Goal: Task Accomplishment & Management: Manage account settings

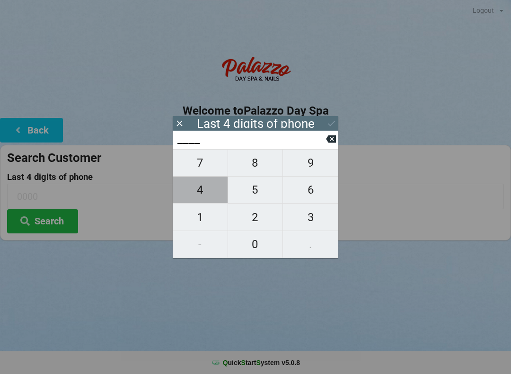
click at [206, 191] on span "4" at bounding box center [200, 190] width 55 height 20
type input "4___"
click at [262, 173] on span "8" at bounding box center [255, 163] width 55 height 20
type input "48__"
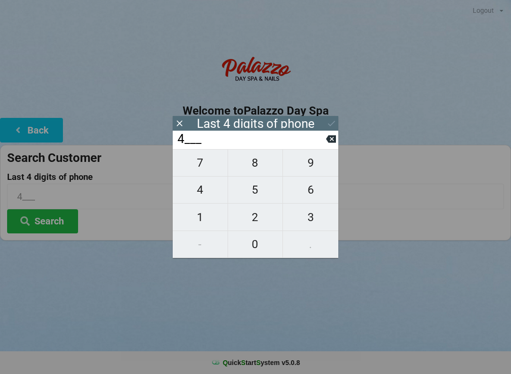
type input "48__"
click at [255, 198] on span "5" at bounding box center [255, 190] width 55 height 20
type input "485_"
click at [318, 169] on span "9" at bounding box center [310, 163] width 55 height 20
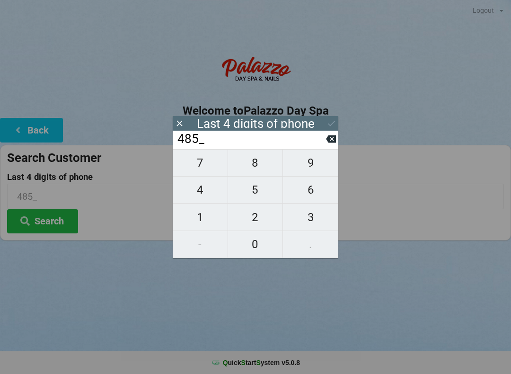
type input "4859"
click at [329, 123] on icon at bounding box center [332, 123] width 10 height 10
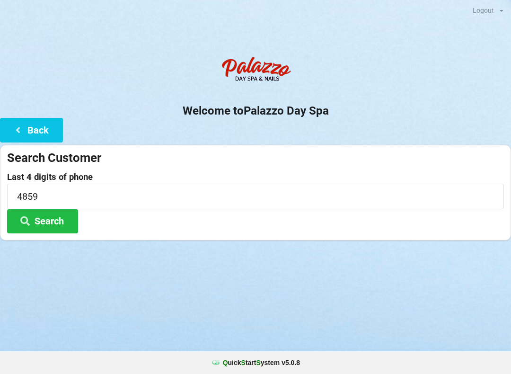
click at [51, 218] on button "Search" at bounding box center [42, 221] width 71 height 24
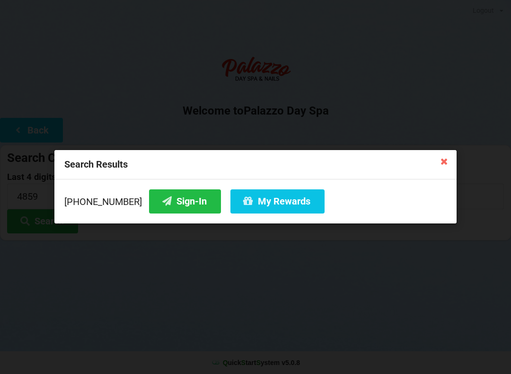
click at [252, 198] on button "My Rewards" at bounding box center [278, 201] width 94 height 24
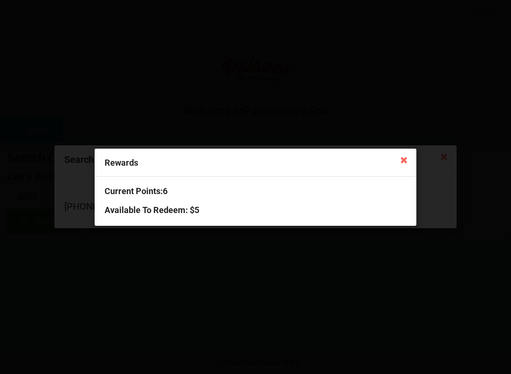
click at [405, 157] on icon at bounding box center [404, 159] width 15 height 15
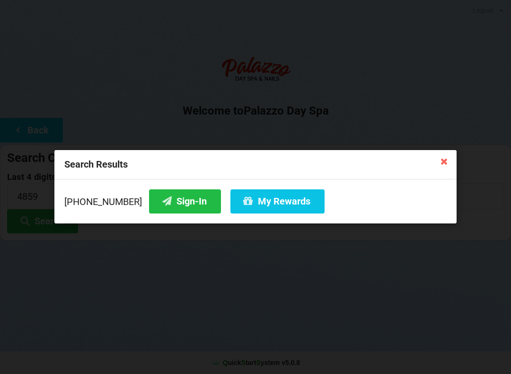
click at [442, 161] on icon at bounding box center [444, 160] width 15 height 15
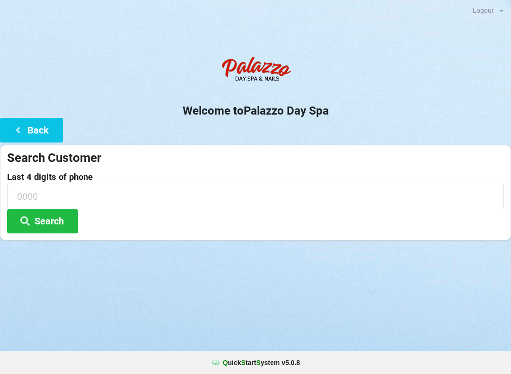
click at [18, 132] on icon at bounding box center [17, 129] width 11 height 8
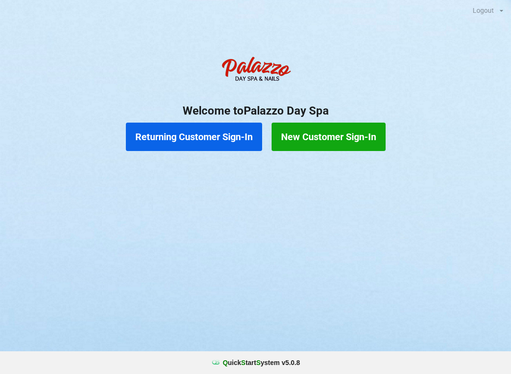
click at [155, 139] on button "Returning Customer Sign-In" at bounding box center [194, 137] width 136 height 28
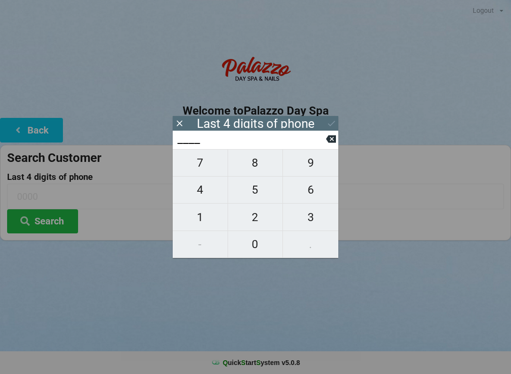
click at [307, 222] on span "3" at bounding box center [310, 217] width 55 height 20
type input "3___"
click at [194, 195] on span "4" at bounding box center [200, 190] width 55 height 20
type input "34__"
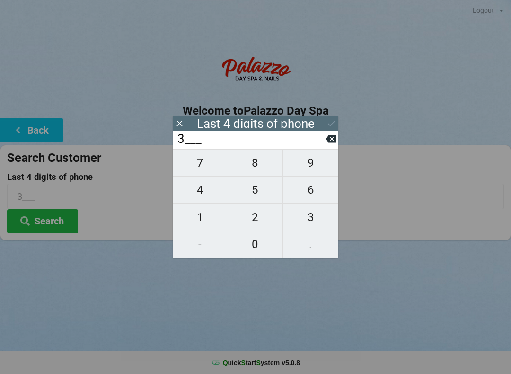
type input "34__"
click at [248, 222] on span "2" at bounding box center [255, 217] width 55 height 20
type input "342_"
click at [194, 221] on span "1" at bounding box center [200, 217] width 55 height 20
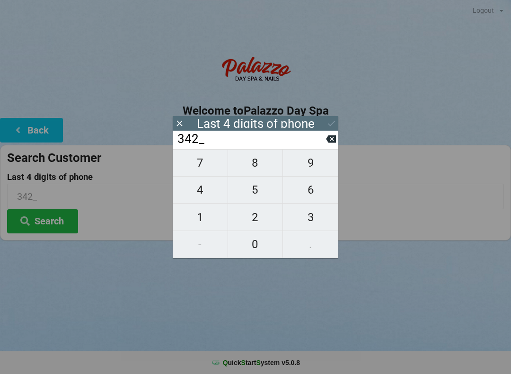
type input "3421"
click at [328, 121] on icon at bounding box center [332, 123] width 10 height 10
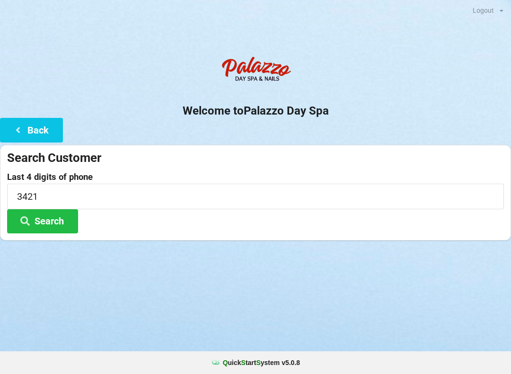
click at [54, 222] on button "Search" at bounding box center [42, 221] width 71 height 24
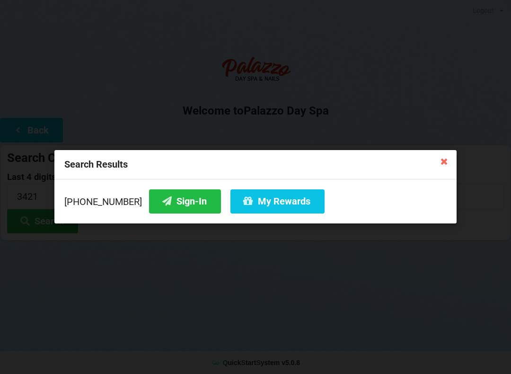
click at [161, 205] on icon at bounding box center [166, 201] width 11 height 8
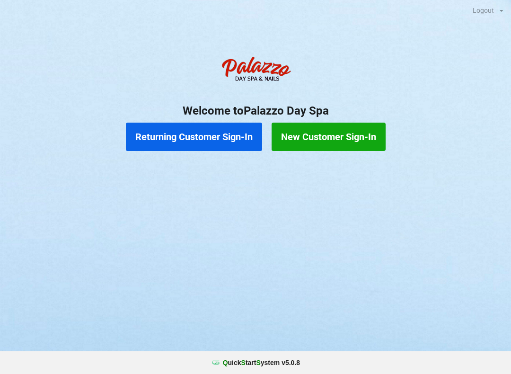
click at [189, 131] on button "Returning Customer Sign-In" at bounding box center [194, 137] width 136 height 28
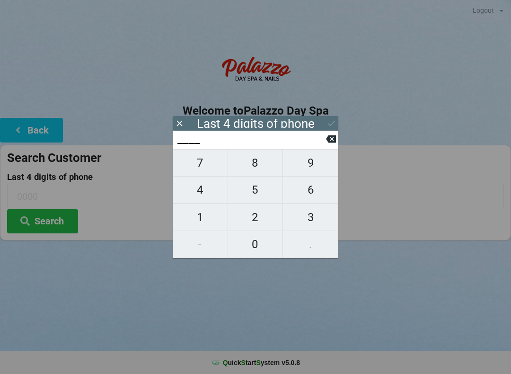
click at [255, 168] on span "8" at bounding box center [255, 163] width 55 height 20
type input "8___"
click at [313, 217] on span "3" at bounding box center [310, 217] width 55 height 20
type input "83__"
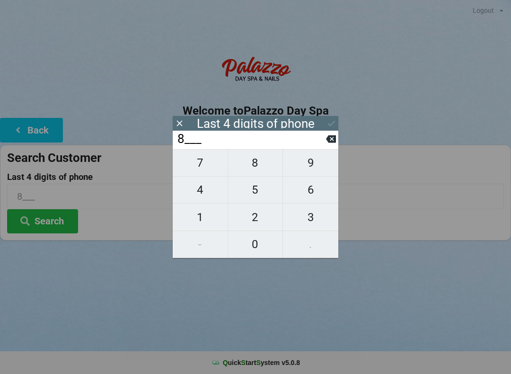
type input "83__"
click at [306, 192] on span "6" at bounding box center [310, 190] width 55 height 20
type input "836_"
click at [307, 186] on span "6" at bounding box center [310, 190] width 55 height 20
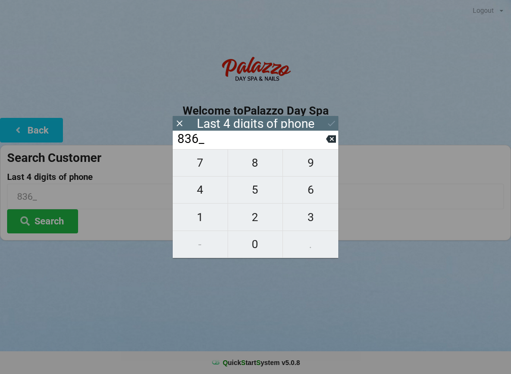
type input "8366"
click at [402, 201] on input "8366" at bounding box center [255, 196] width 497 height 25
click at [334, 138] on icon at bounding box center [331, 139] width 10 height 10
click at [317, 189] on span "6" at bounding box center [310, 190] width 55 height 20
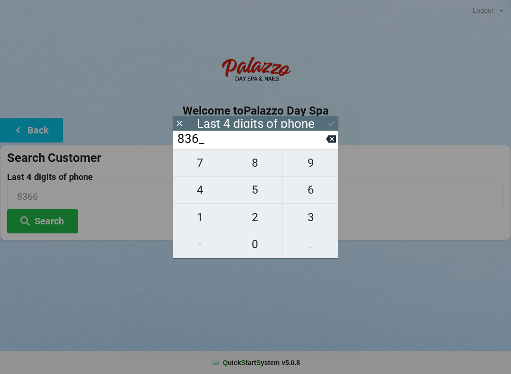
type input "8366"
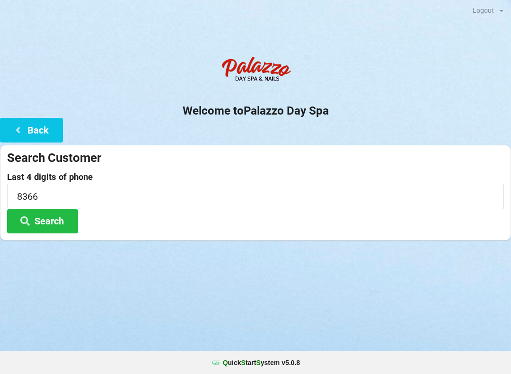
click at [299, 313] on div "Logout Logout Sign-In Welcome to Palazzo Day Spa Back Search Customer Last 4 di…" at bounding box center [255, 187] width 511 height 374
click at [54, 220] on button "Search" at bounding box center [42, 221] width 71 height 24
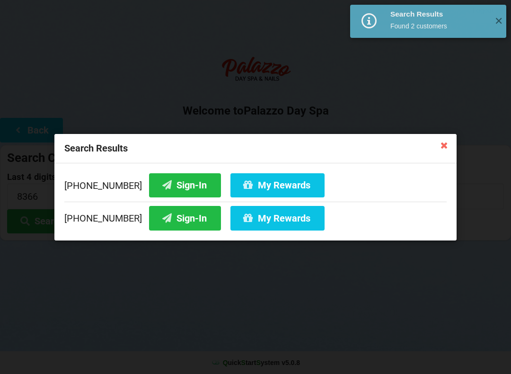
click at [169, 185] on button "Sign-In" at bounding box center [185, 185] width 72 height 24
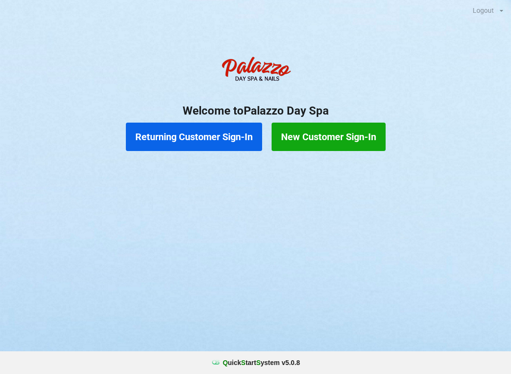
click at [208, 133] on button "Returning Customer Sign-In" at bounding box center [194, 137] width 136 height 28
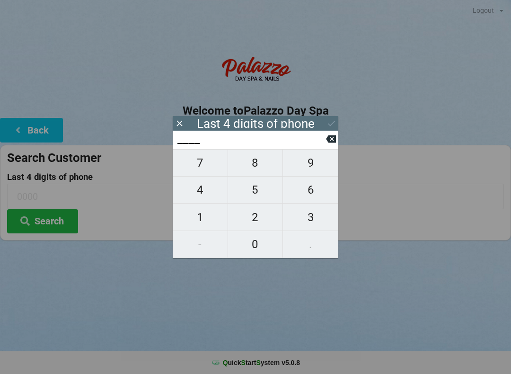
click at [262, 191] on span "5" at bounding box center [255, 190] width 55 height 20
type input "5___"
click at [260, 161] on span "8" at bounding box center [255, 163] width 55 height 20
type input "58__"
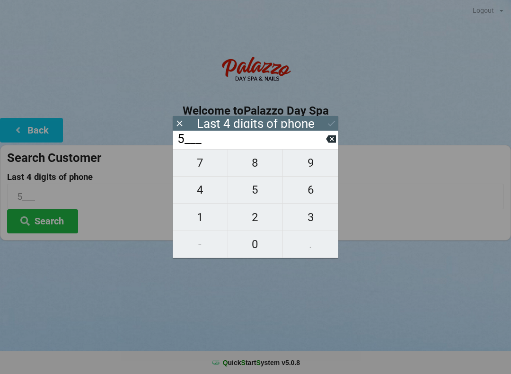
type input "58__"
click at [257, 217] on span "2" at bounding box center [255, 217] width 55 height 20
type input "582_"
click at [258, 192] on span "5" at bounding box center [255, 190] width 55 height 20
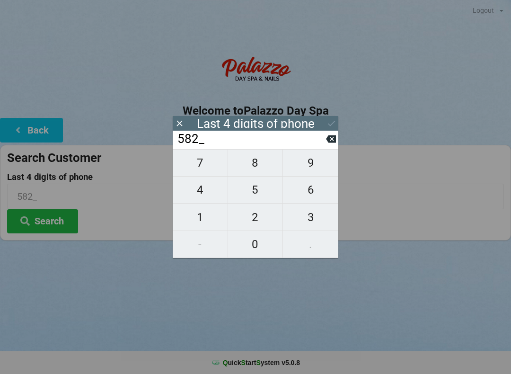
type input "5825"
click at [53, 223] on button "Search" at bounding box center [42, 221] width 71 height 24
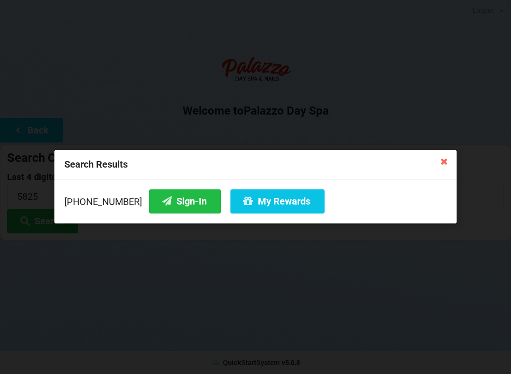
click at [161, 203] on button "Sign-In" at bounding box center [185, 201] width 72 height 24
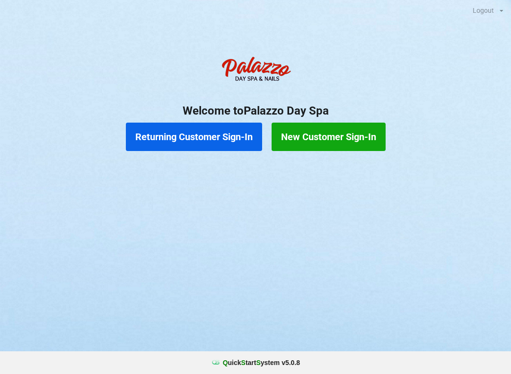
click at [223, 131] on button "Returning Customer Sign-In" at bounding box center [194, 137] width 136 height 28
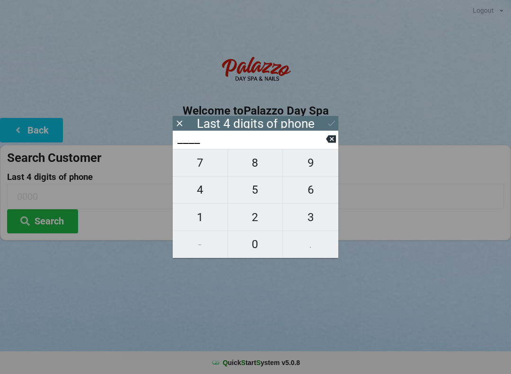
click at [198, 168] on span "7" at bounding box center [200, 163] width 55 height 20
type input "7___"
click at [204, 195] on span "4" at bounding box center [200, 190] width 55 height 20
type input "74__"
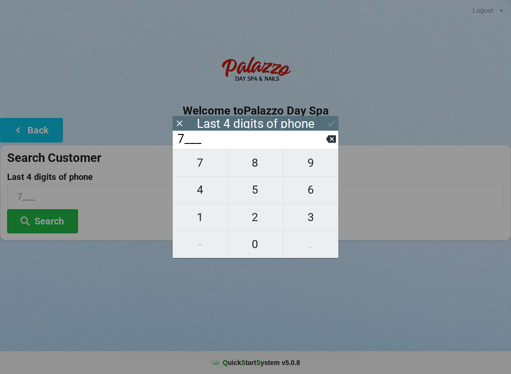
type input "74__"
click at [257, 173] on span "8" at bounding box center [255, 163] width 55 height 20
type input "748_"
click at [203, 165] on span "7" at bounding box center [200, 163] width 55 height 20
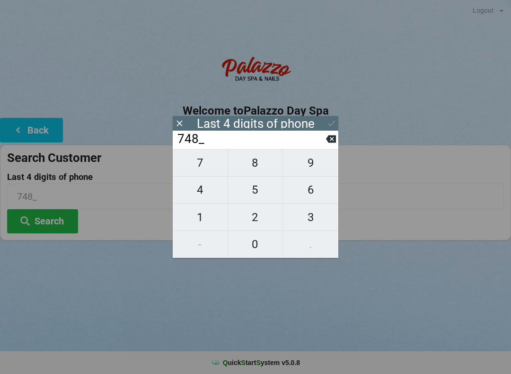
type input "7487"
click at [56, 221] on button "Search" at bounding box center [42, 221] width 71 height 24
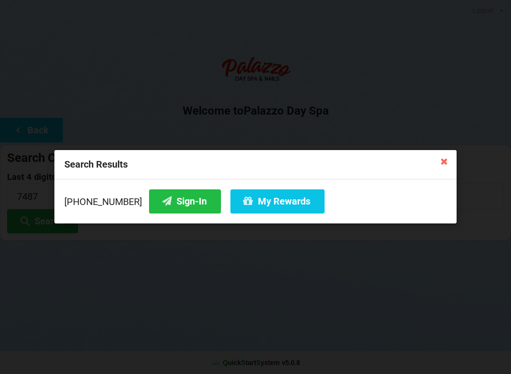
click at [259, 200] on button "My Rewards" at bounding box center [278, 201] width 94 height 24
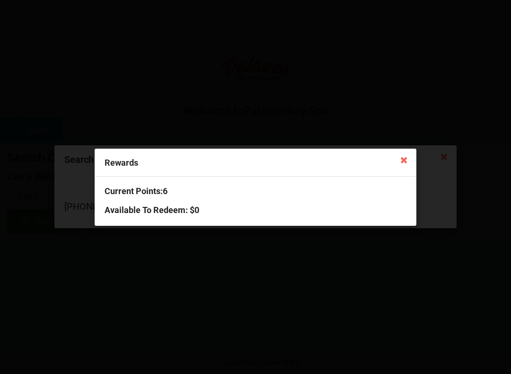
click at [405, 161] on icon at bounding box center [404, 159] width 15 height 15
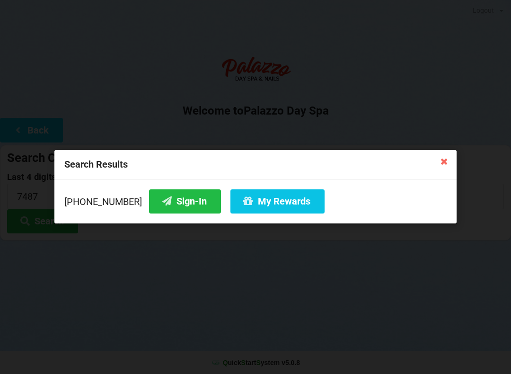
click at [80, 164] on div "Search Results" at bounding box center [255, 164] width 402 height 29
click at [444, 165] on icon at bounding box center [444, 160] width 15 height 15
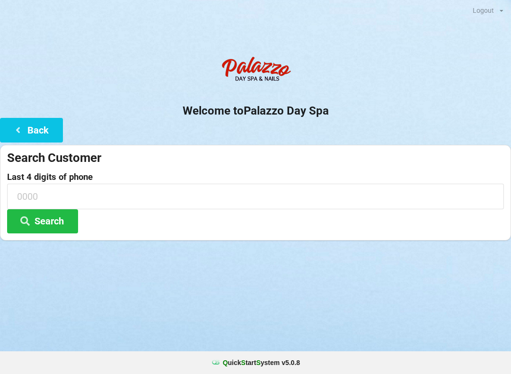
click at [23, 126] on icon at bounding box center [17, 129] width 11 height 8
